Goal: Task Accomplishment & Management: Use online tool/utility

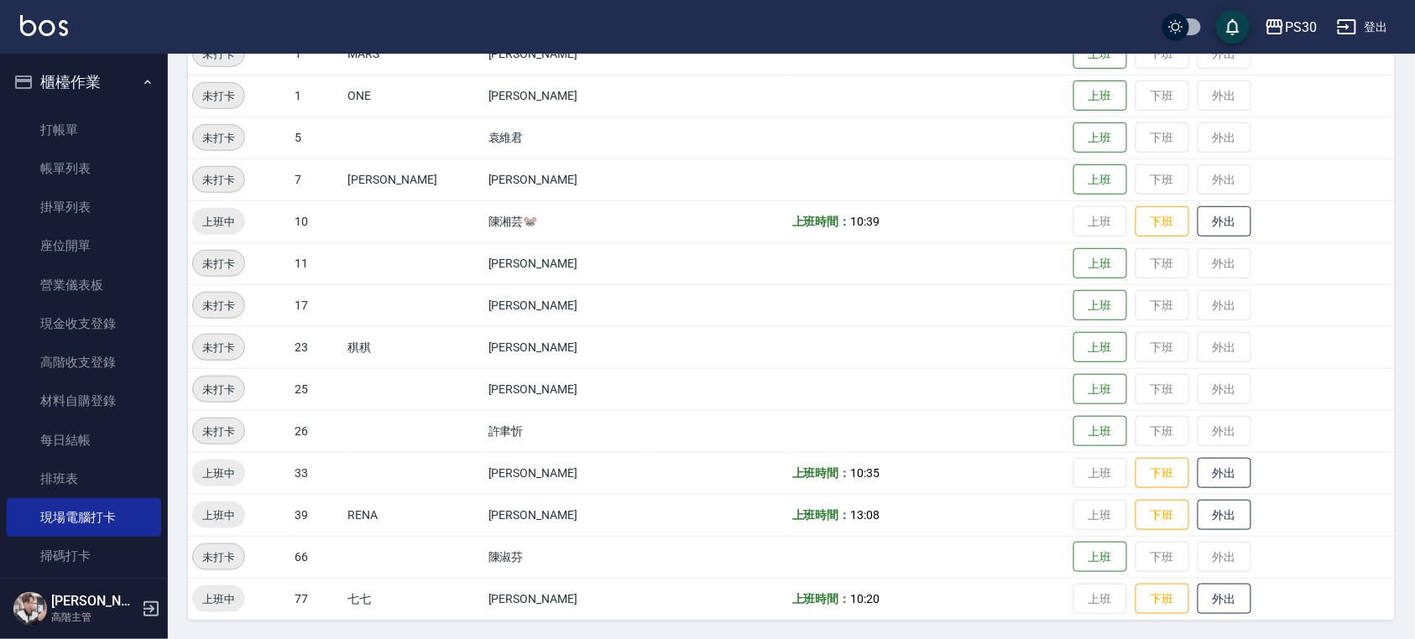
scroll to position [112, 0]
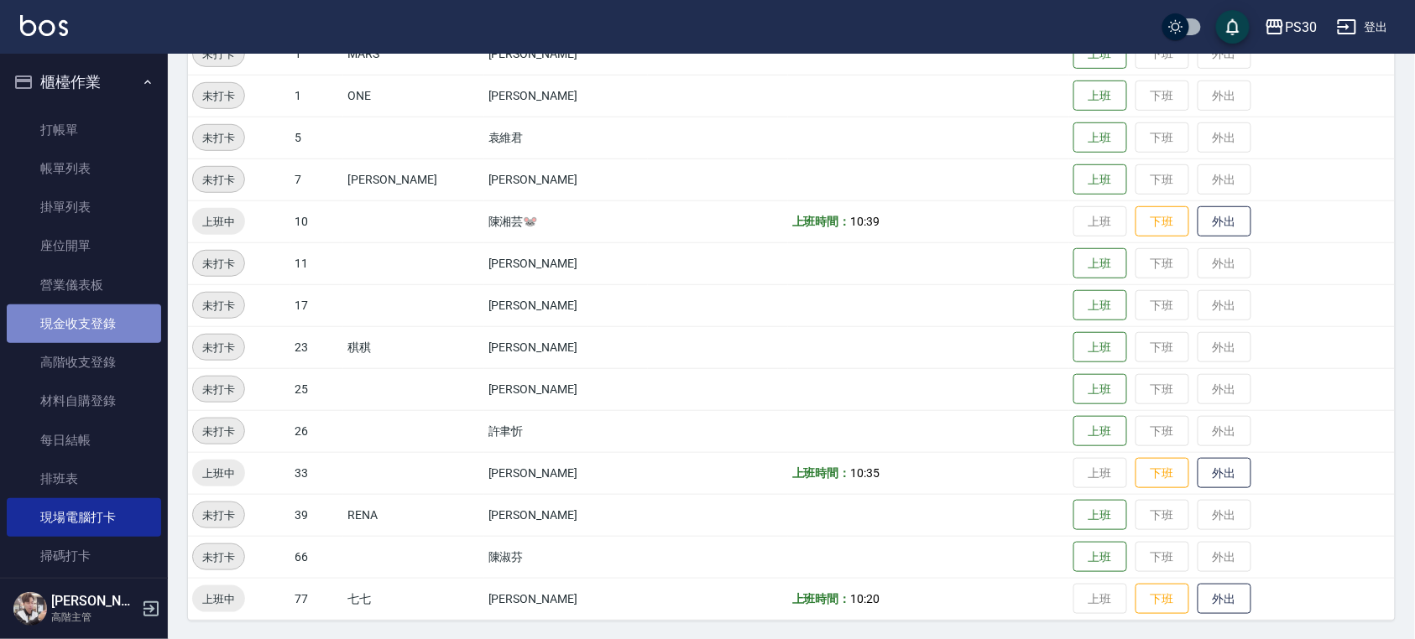
click at [117, 329] on link "現金收支登錄" at bounding box center [84, 324] width 154 height 39
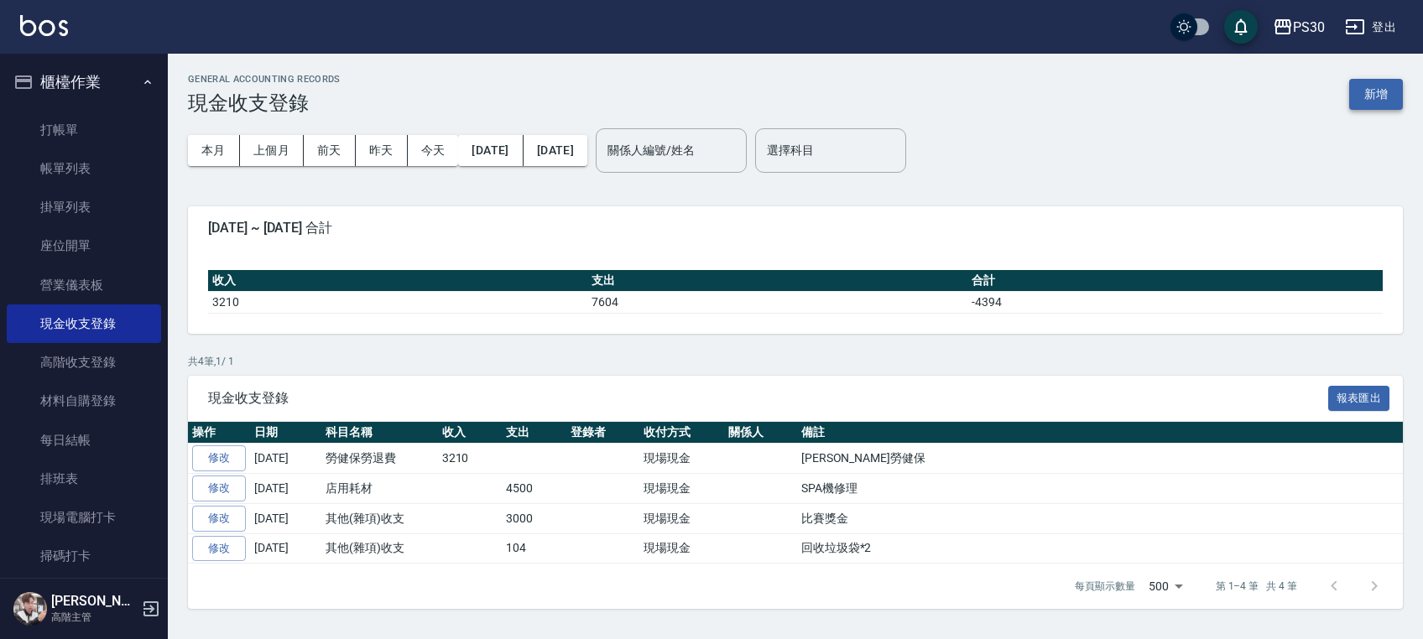
click at [1369, 91] on button "新增" at bounding box center [1376, 94] width 54 height 31
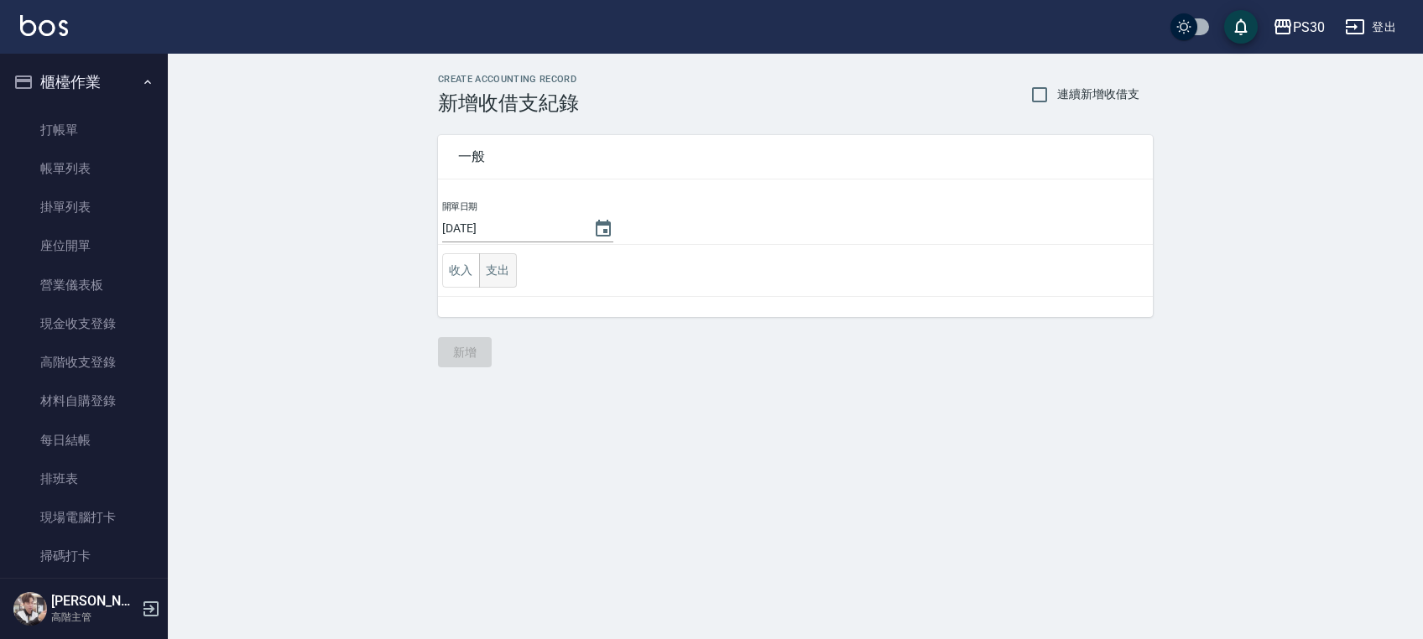
click at [491, 270] on button "支出" at bounding box center [498, 270] width 38 height 34
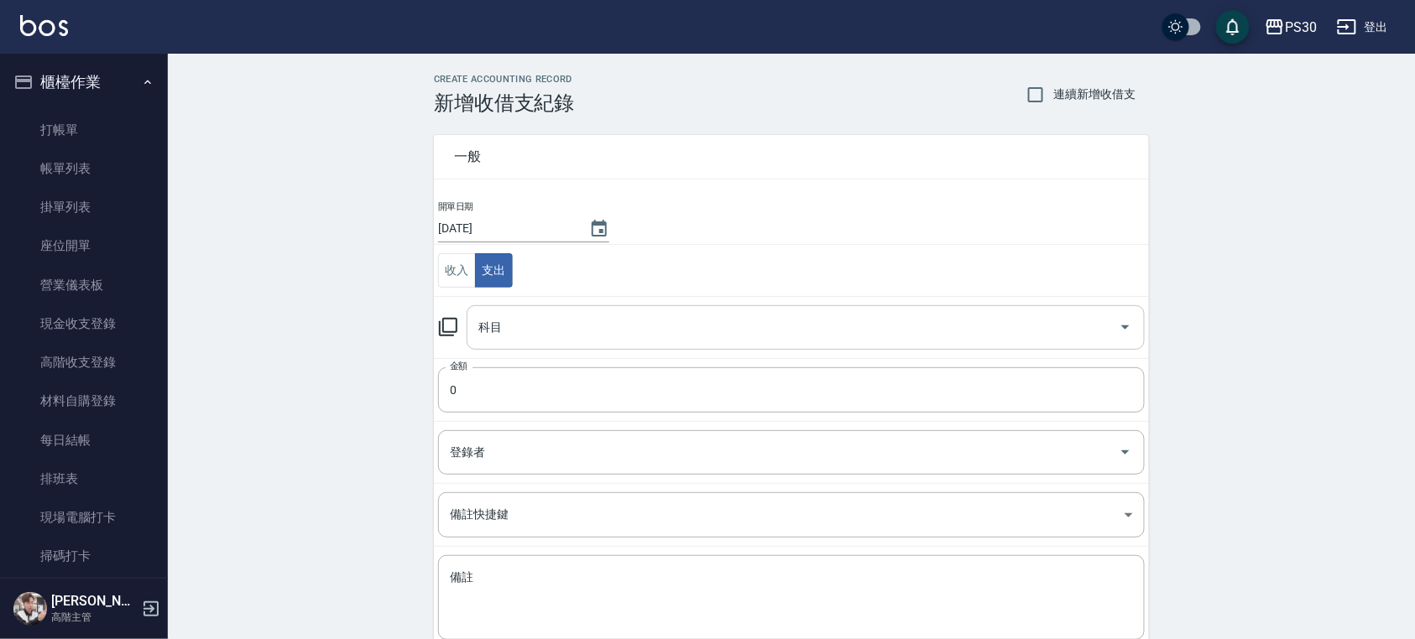
click at [565, 347] on div "科目" at bounding box center [806, 327] width 678 height 44
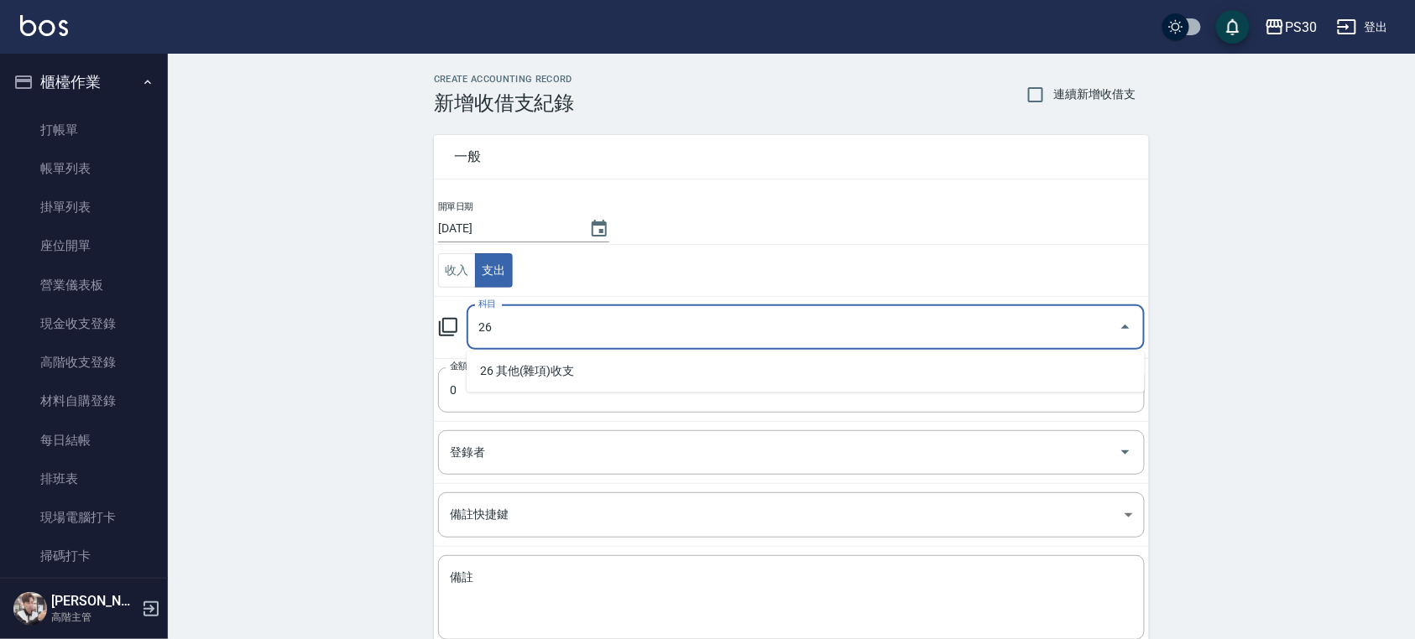
type input "26"
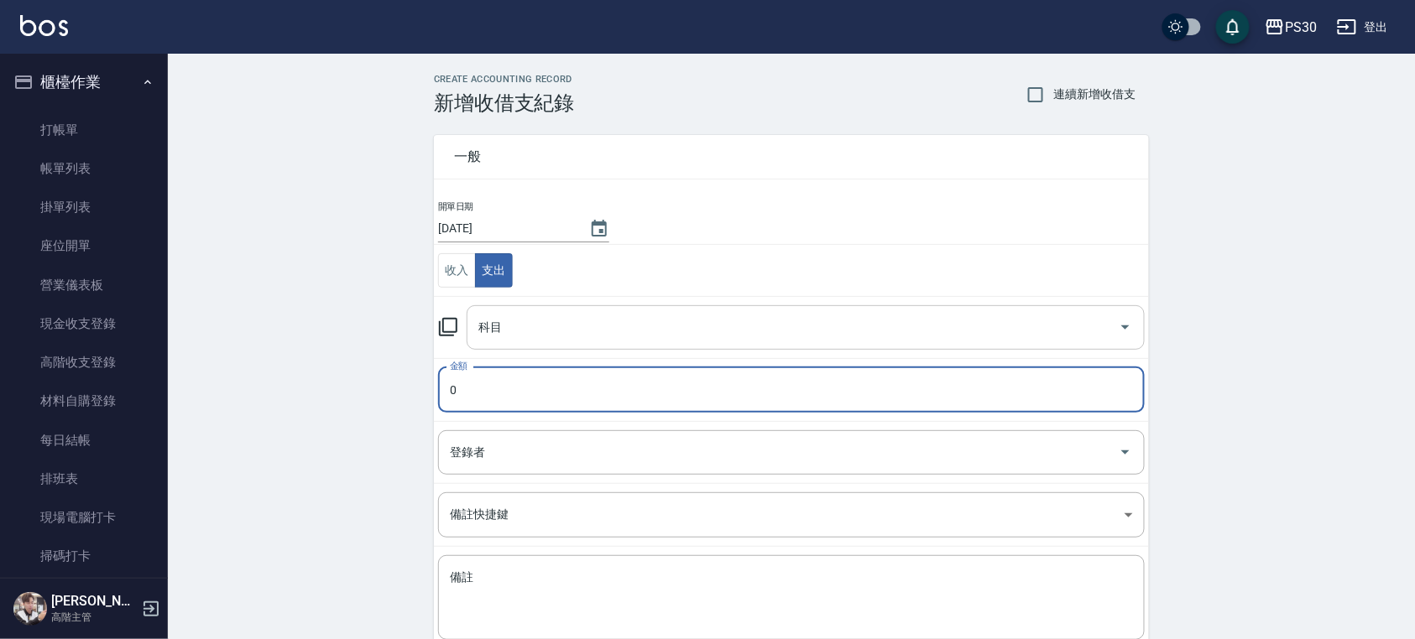
click at [565, 336] on input "科目" at bounding box center [793, 327] width 638 height 29
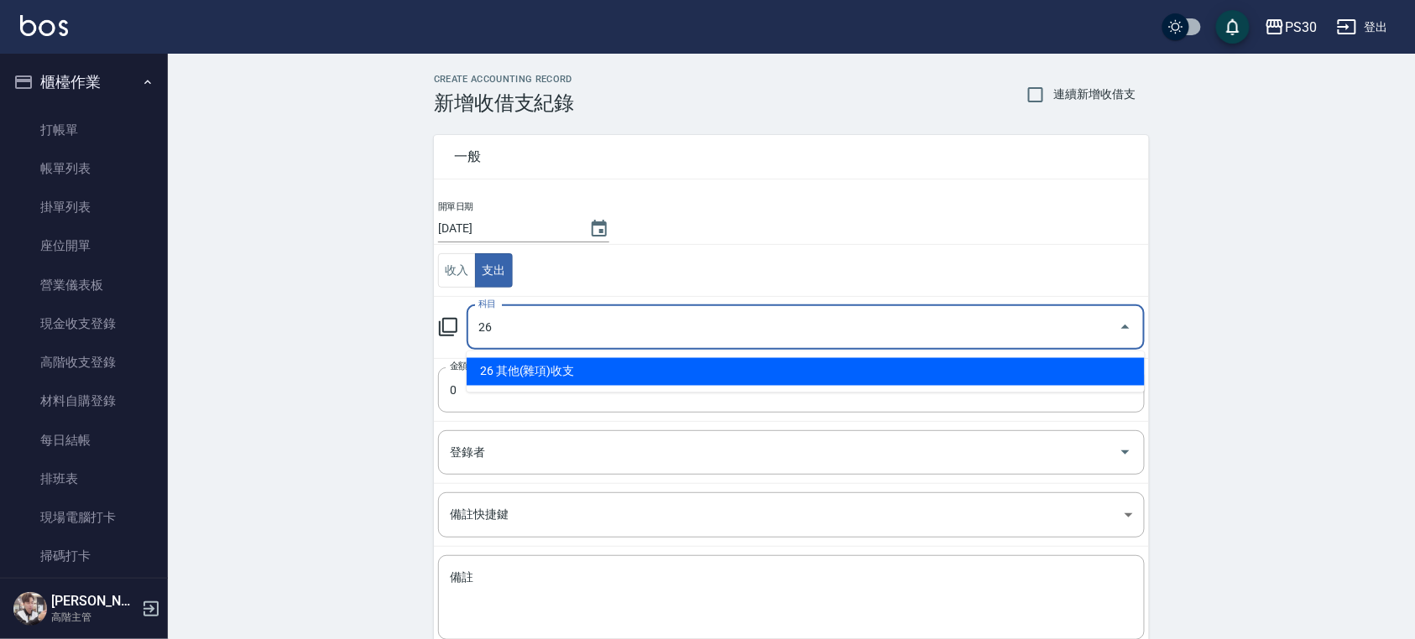
click at [584, 378] on li "26 其他(雜項)收支" at bounding box center [806, 372] width 678 height 28
type input "26 其他(雜項)收支"
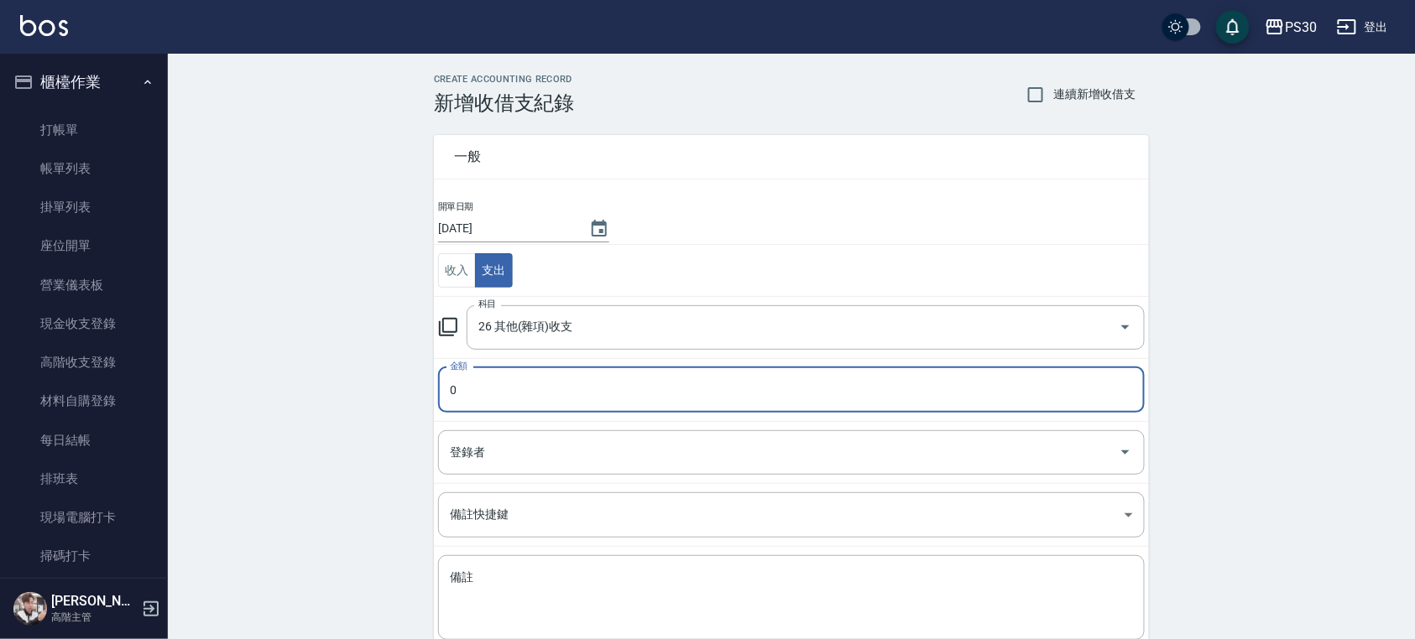
click at [482, 378] on input "0" at bounding box center [791, 389] width 706 height 45
type input "80"
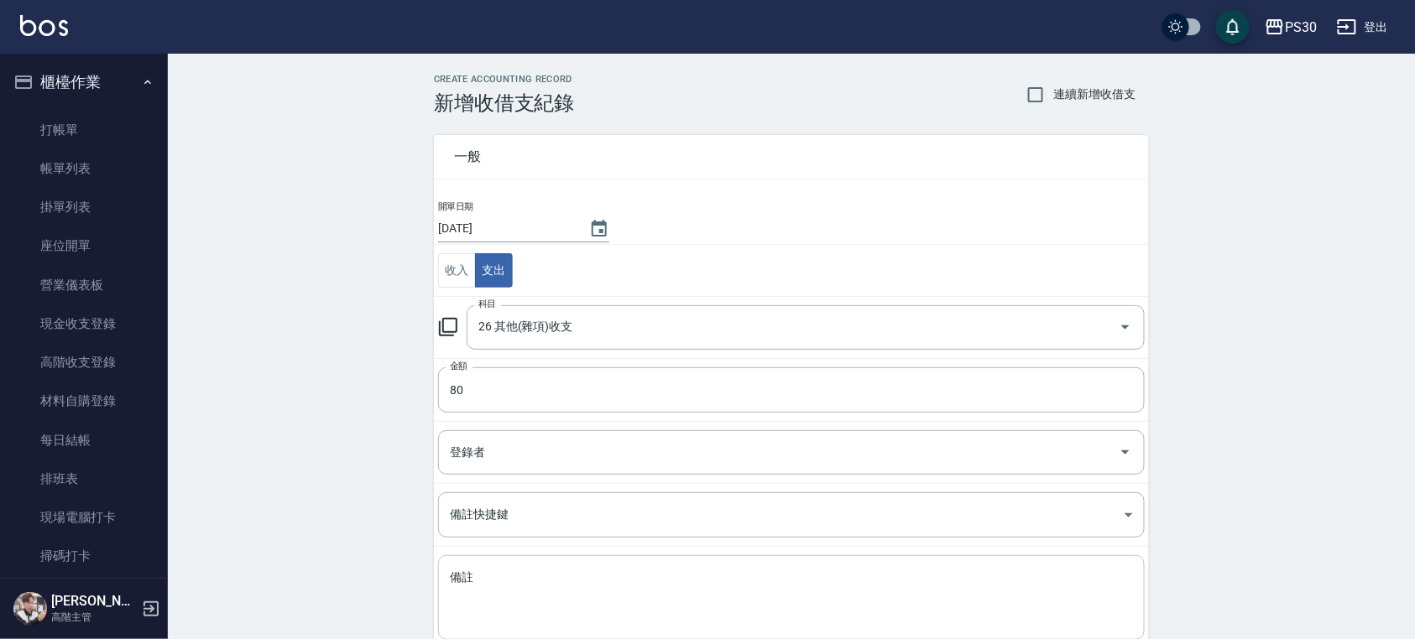
click at [492, 568] on div "x 備註" at bounding box center [791, 597] width 706 height 85
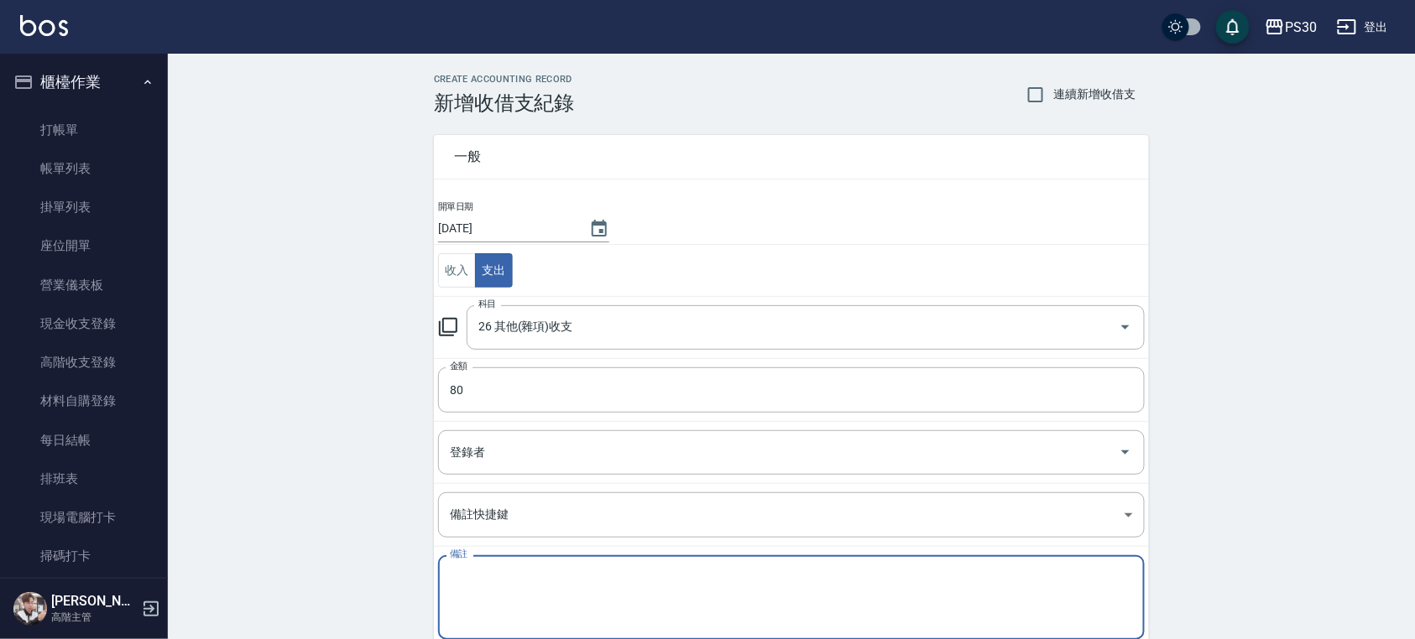
click at [503, 584] on textarea "備註" at bounding box center [791, 598] width 683 height 57
click at [512, 597] on textarea "備註" at bounding box center [791, 598] width 683 height 57
click at [502, 605] on textarea "備註" at bounding box center [791, 598] width 683 height 57
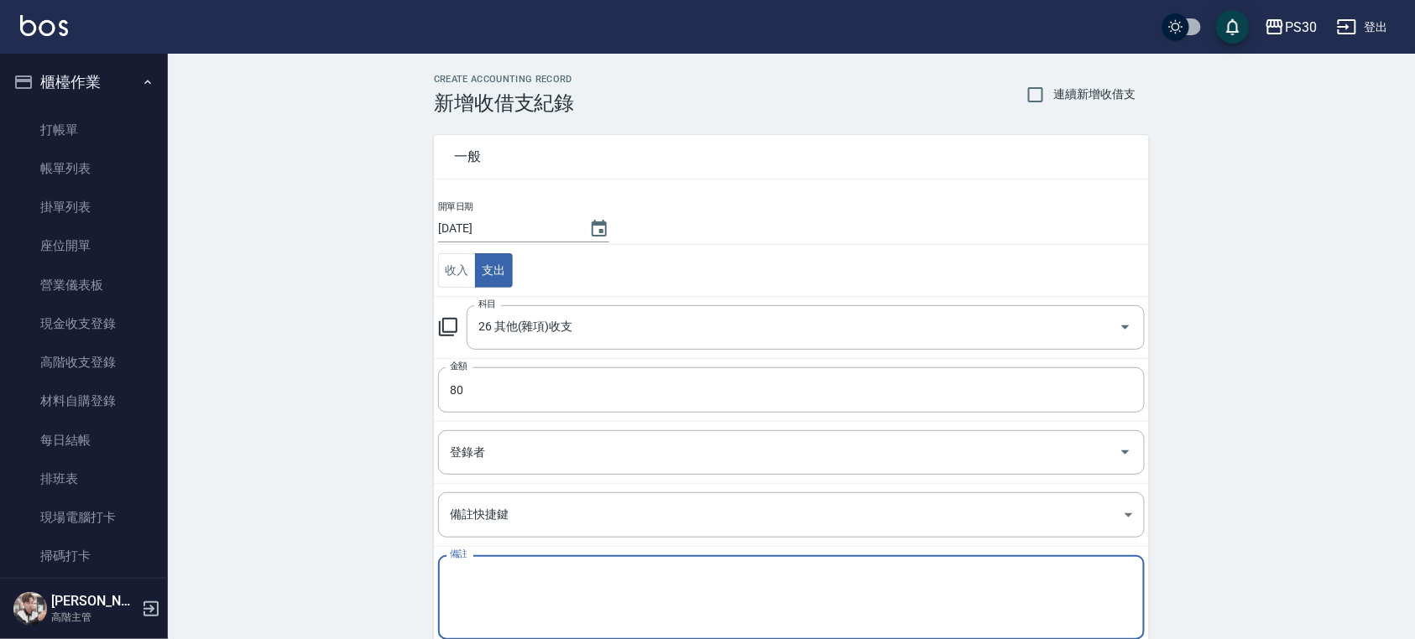
click at [502, 605] on textarea "備註" at bounding box center [791, 598] width 683 height 57
drag, startPoint x: 514, startPoint y: 595, endPoint x: 524, endPoint y: 585, distance: 13.7
click at [514, 595] on textarea "備註" at bounding box center [791, 598] width 683 height 57
click at [813, 607] on textarea "廁所芳香劑" at bounding box center [791, 598] width 683 height 57
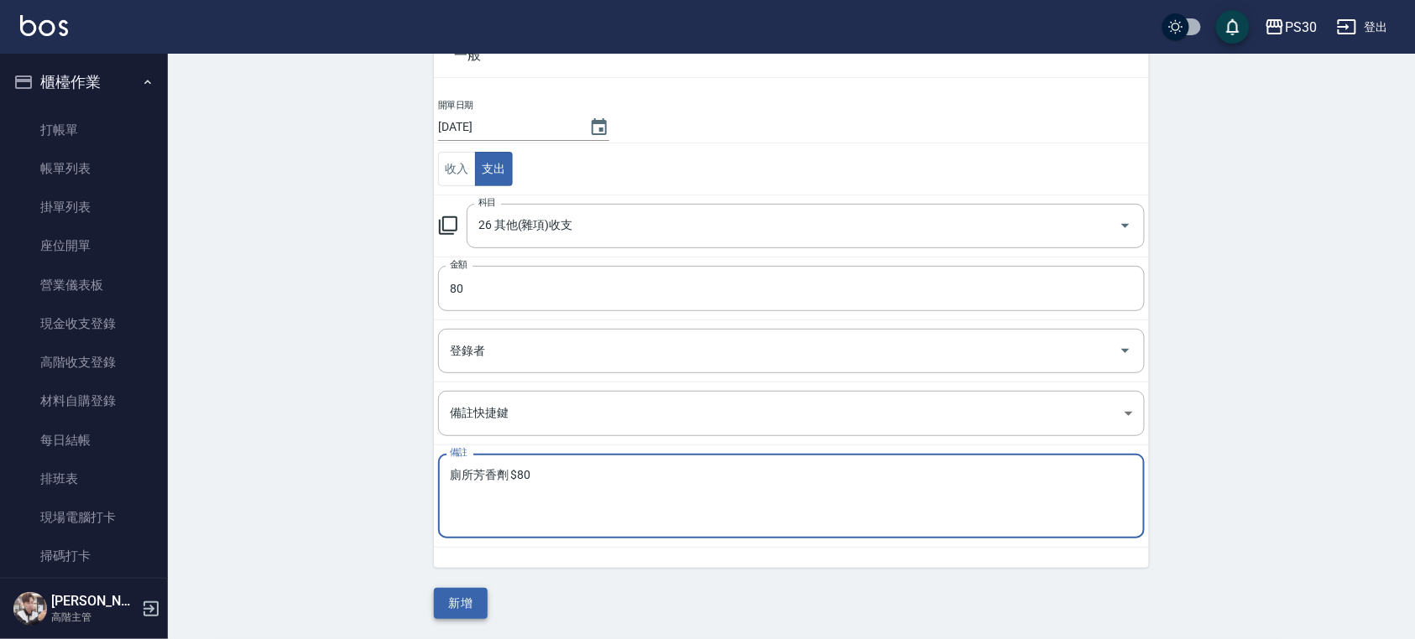
type textarea "廁所芳香劑 $80"
click at [451, 608] on button "新增" at bounding box center [461, 603] width 54 height 31
